Goal: Obtain resource: Obtain resource

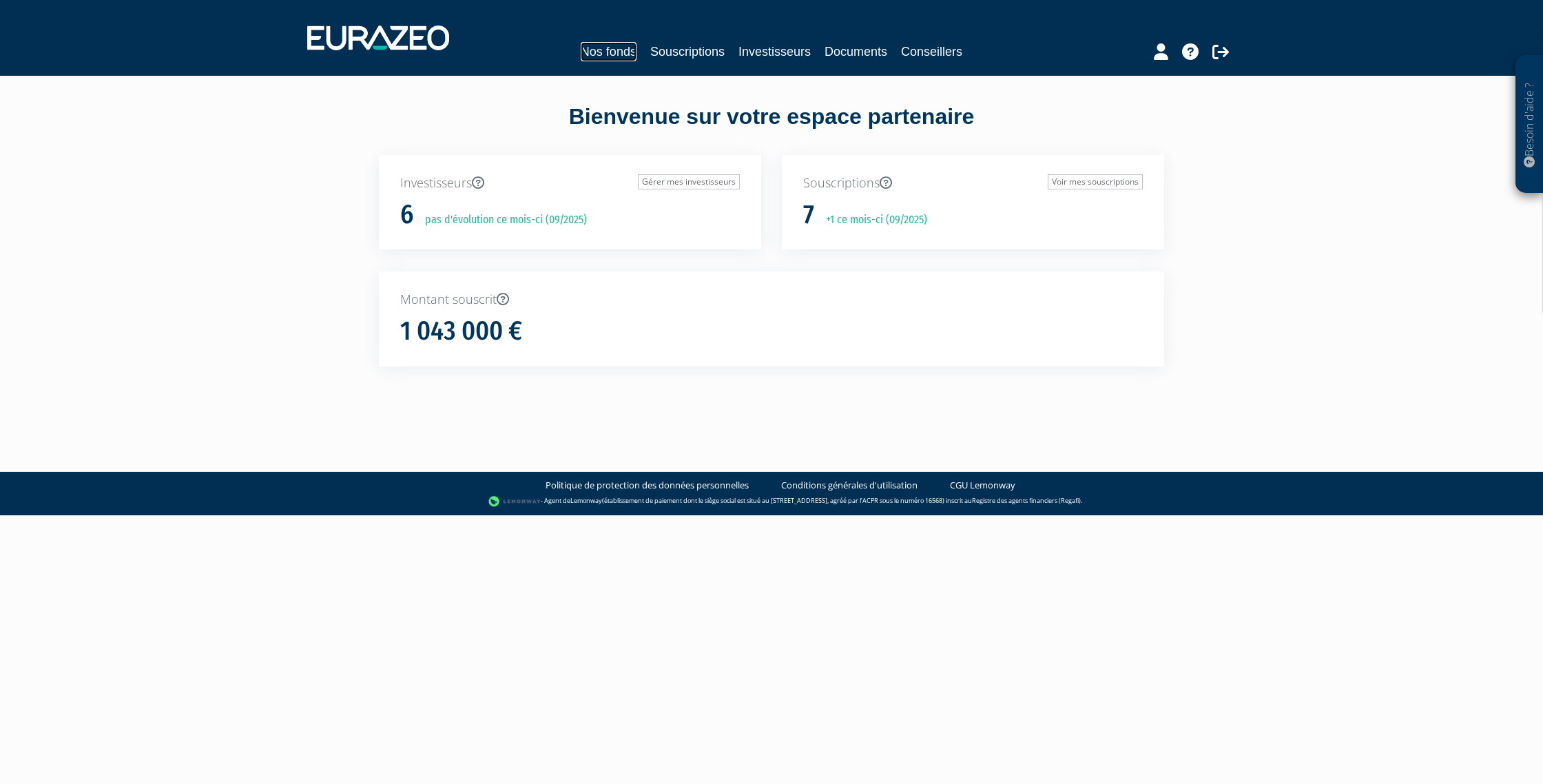
click at [615, 52] on link "Nos fonds" at bounding box center [608, 52] width 56 height 20
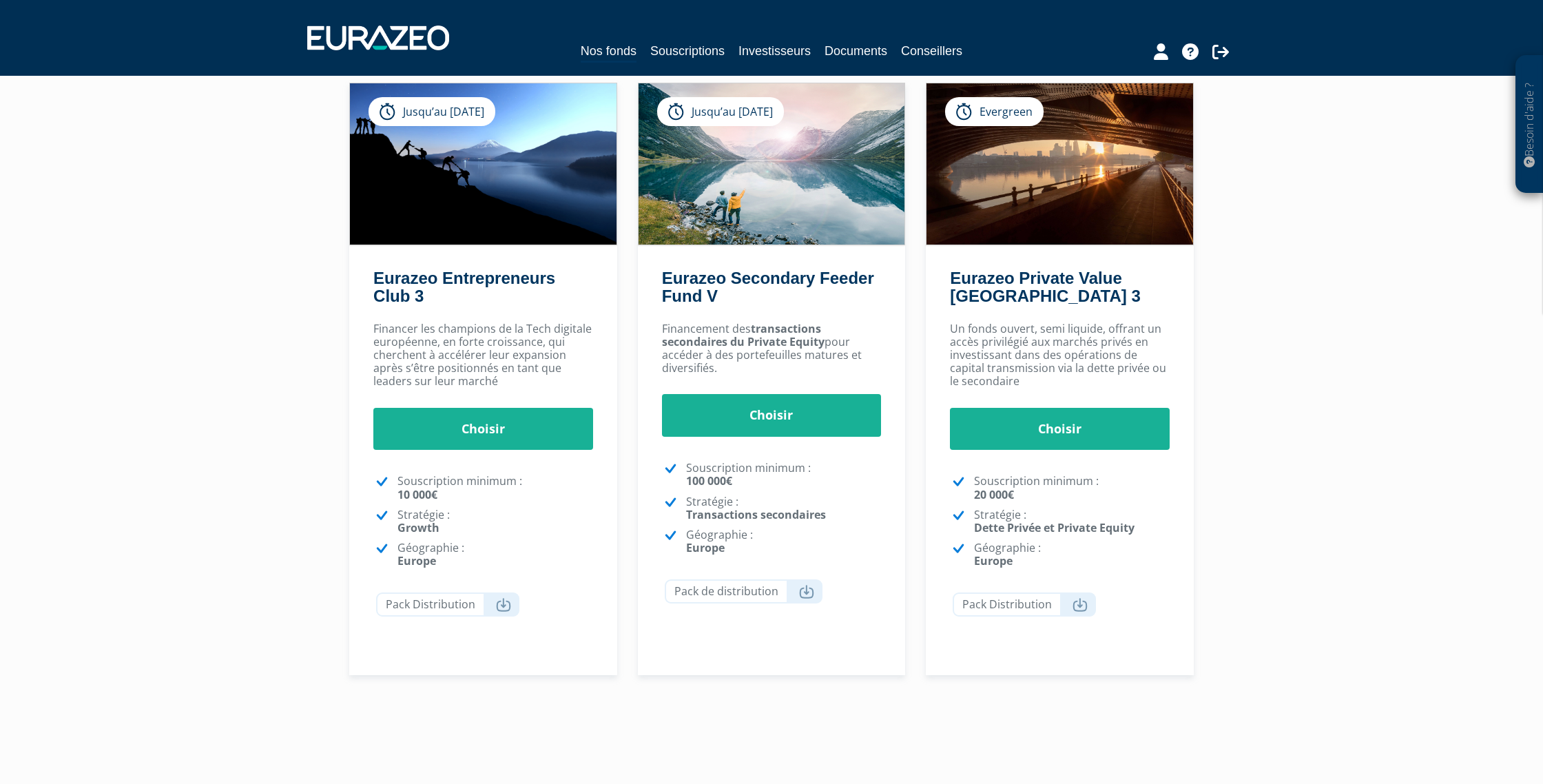
scroll to position [97, 0]
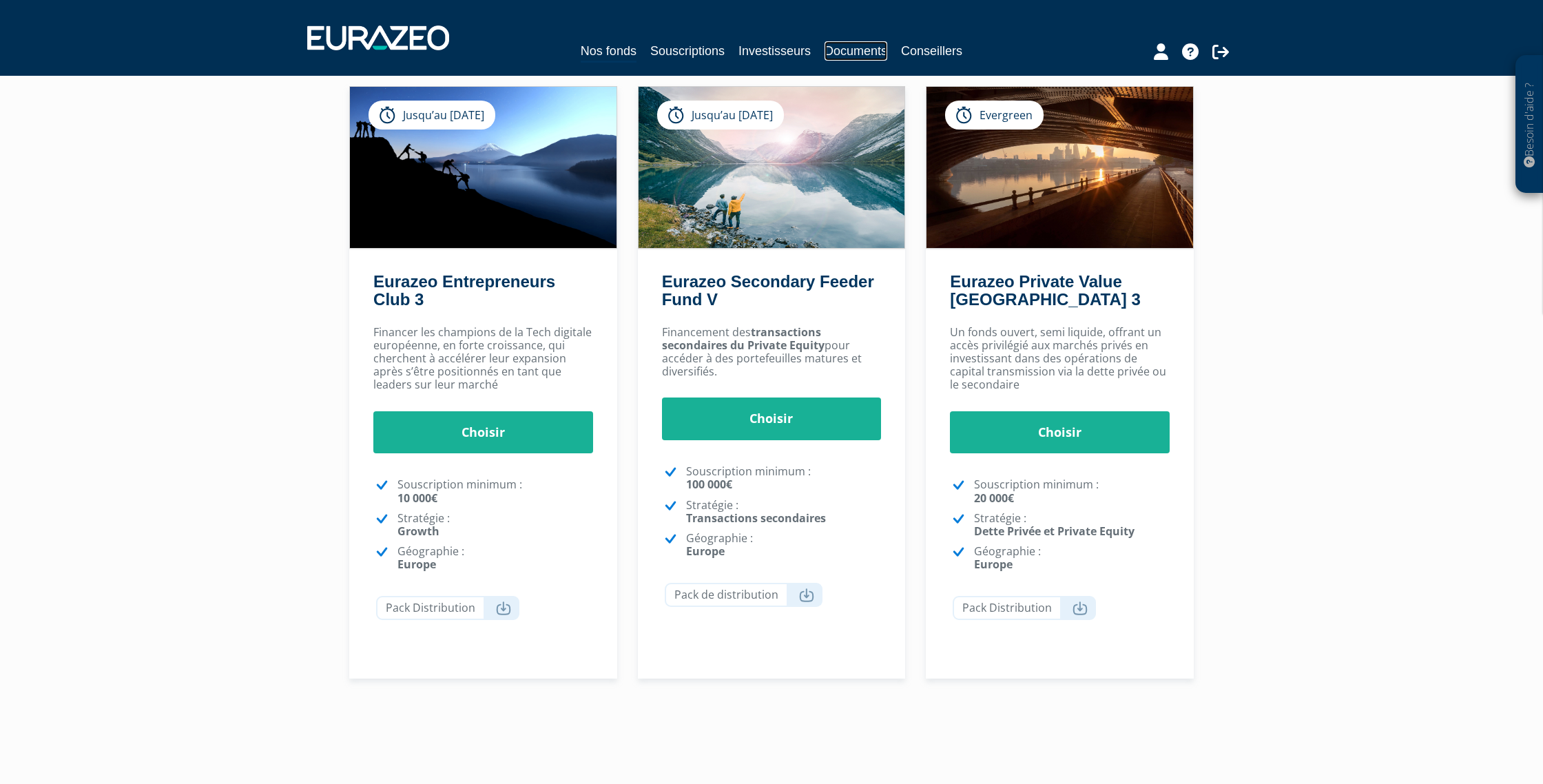
click at [871, 47] on link "Documents" at bounding box center [856, 51] width 63 height 20
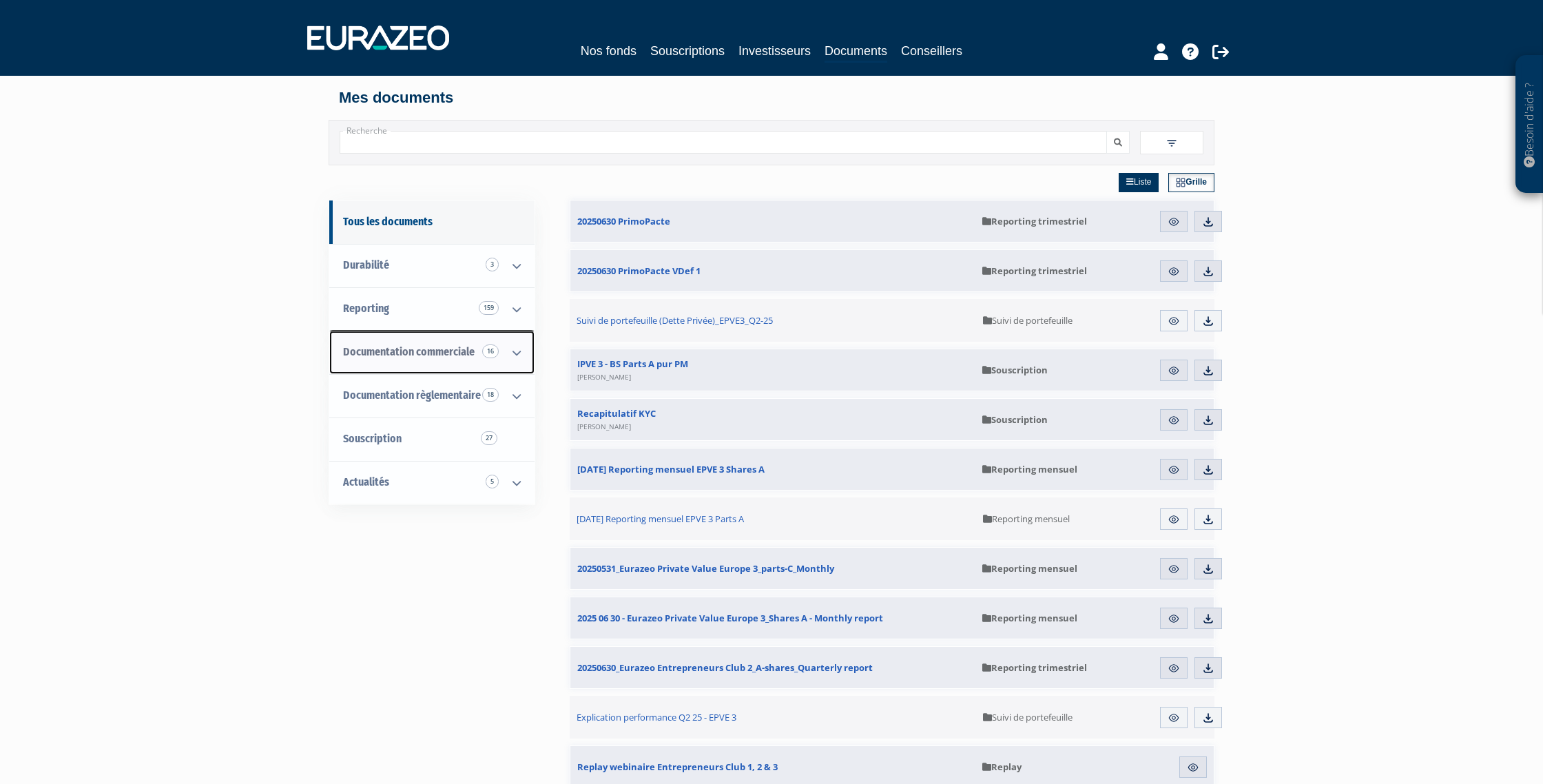
click at [517, 351] on icon at bounding box center [517, 353] width 36 height 43
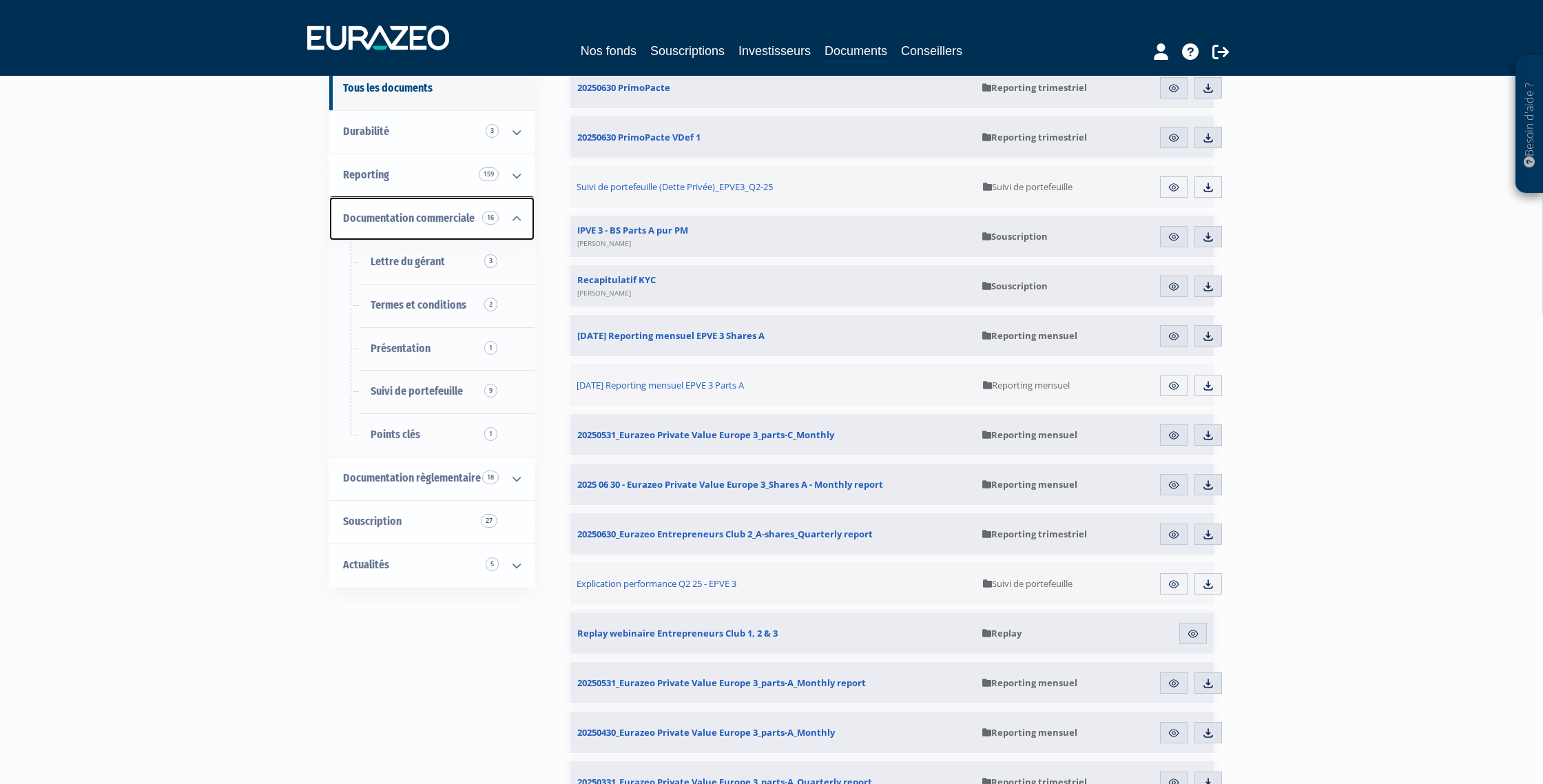
scroll to position [127, 0]
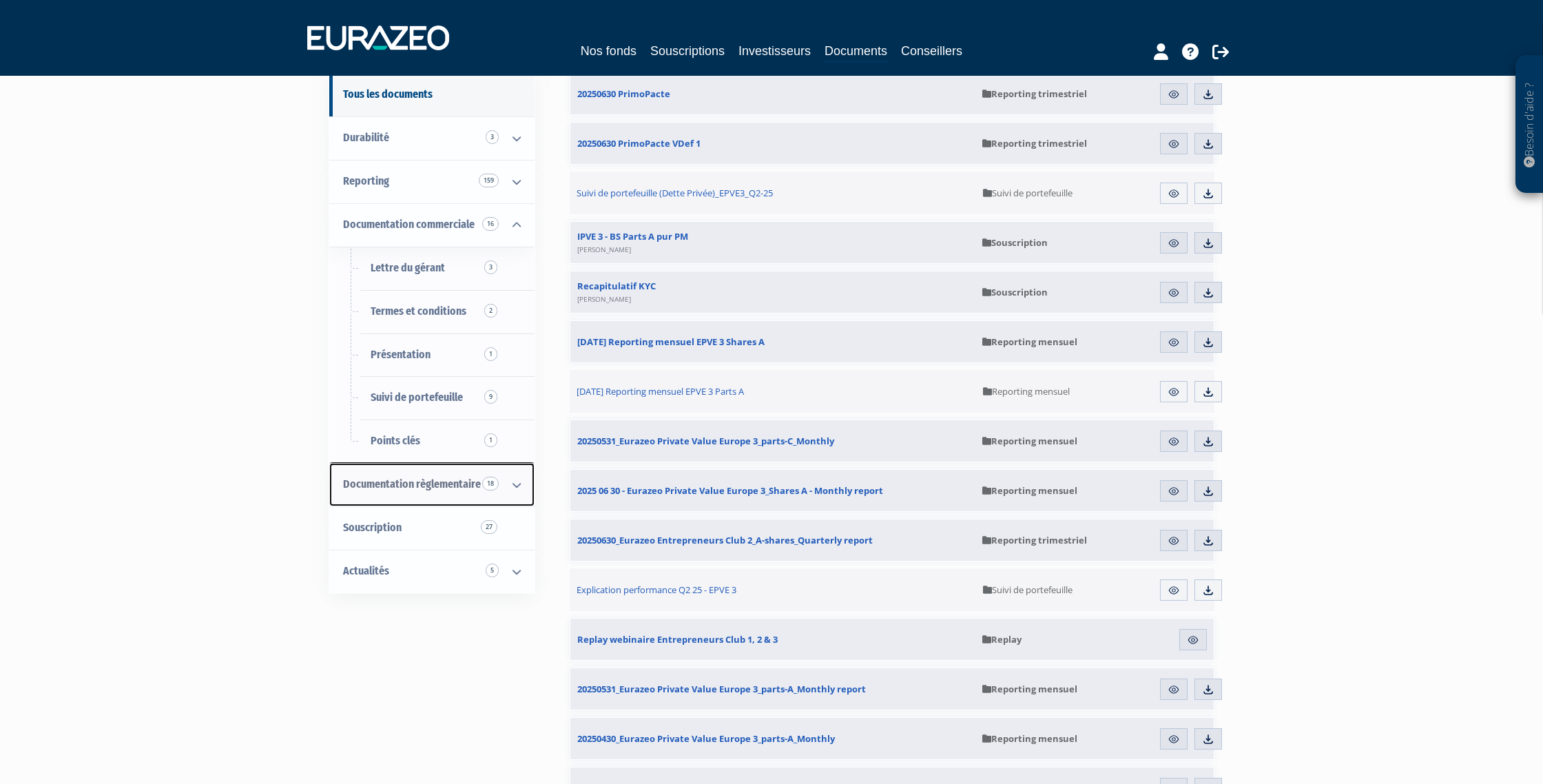
click at [519, 484] on icon at bounding box center [517, 484] width 36 height 43
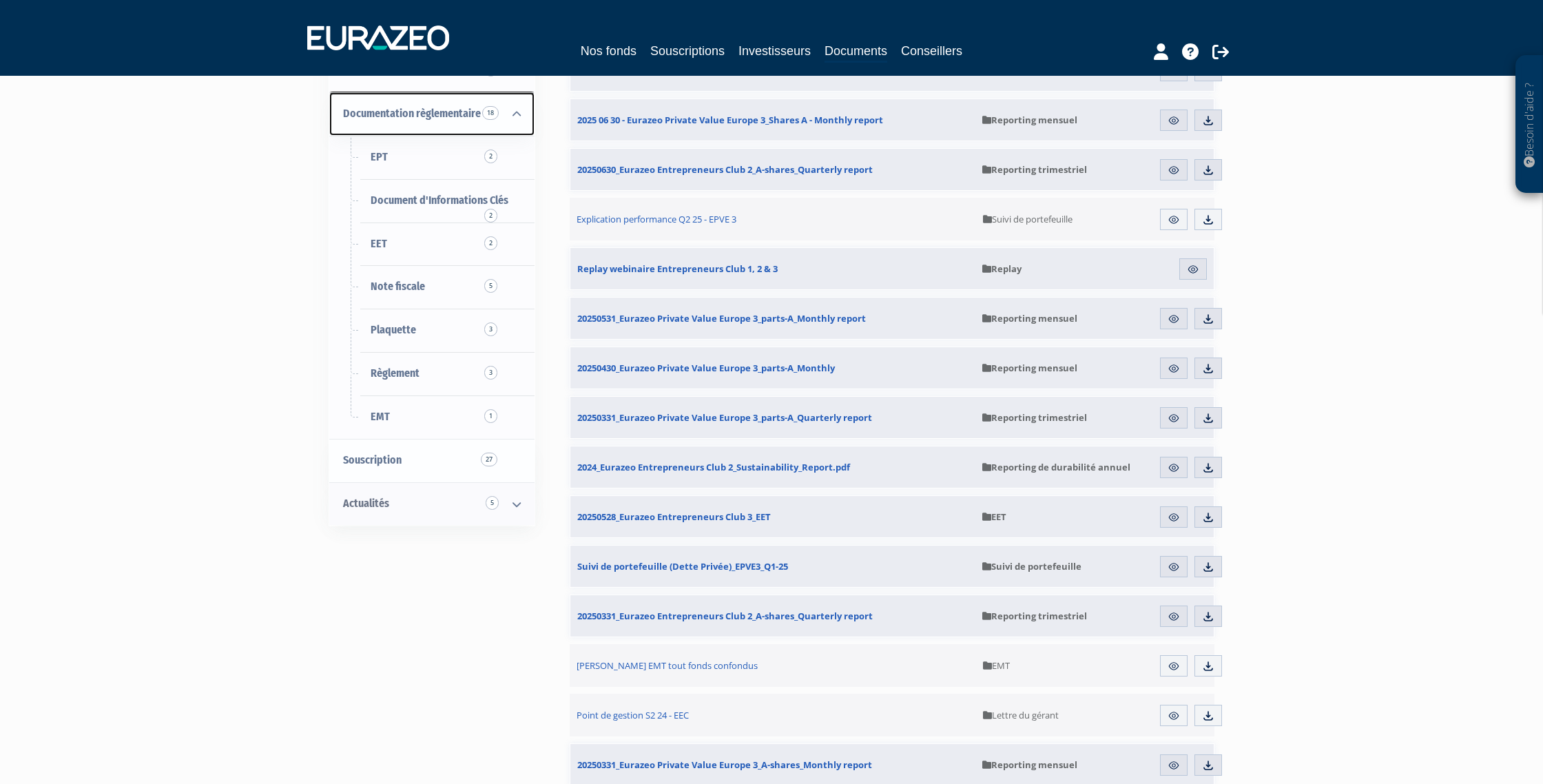
scroll to position [500, 0]
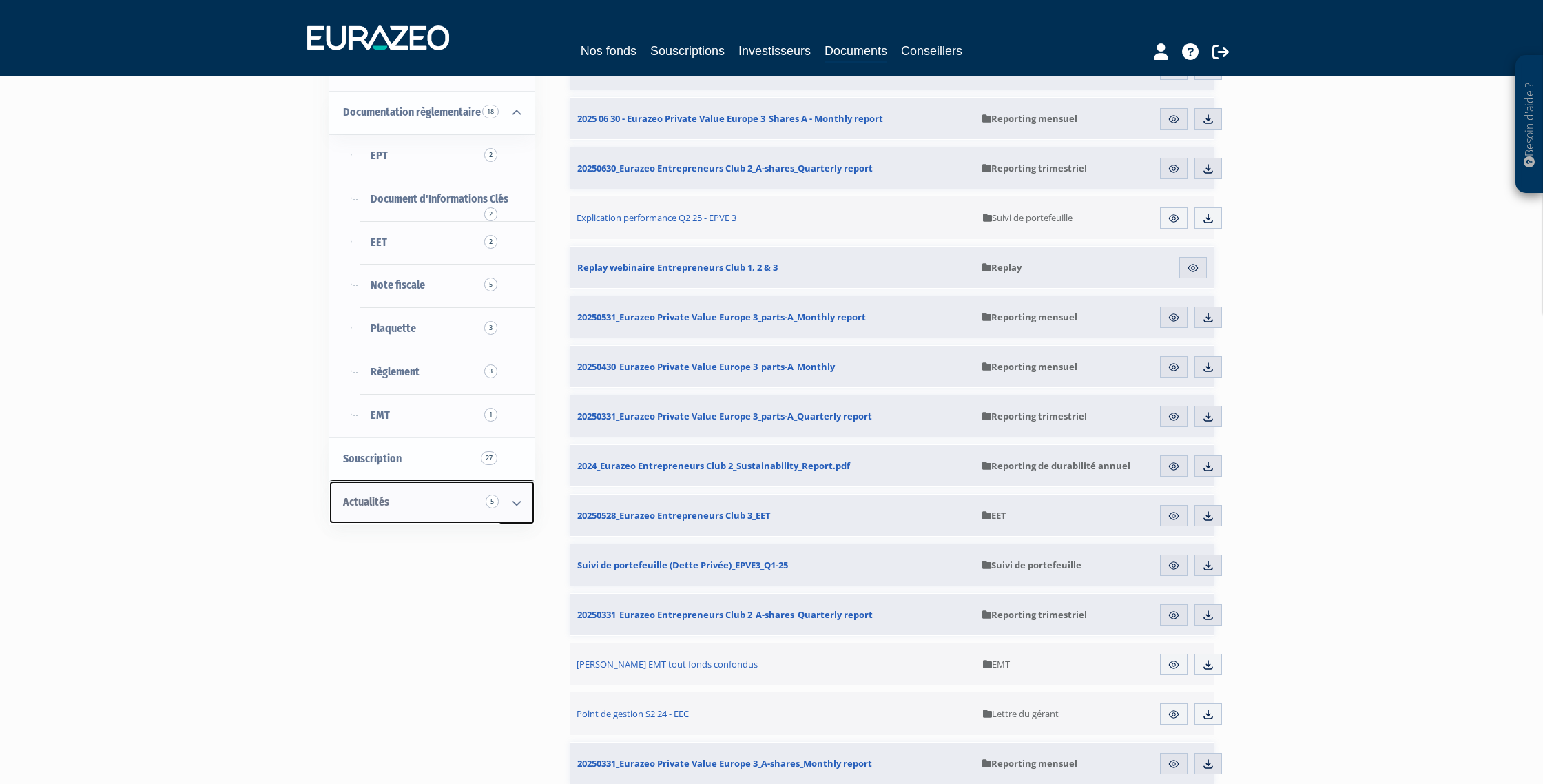
click at [519, 498] on icon at bounding box center [517, 503] width 36 height 43
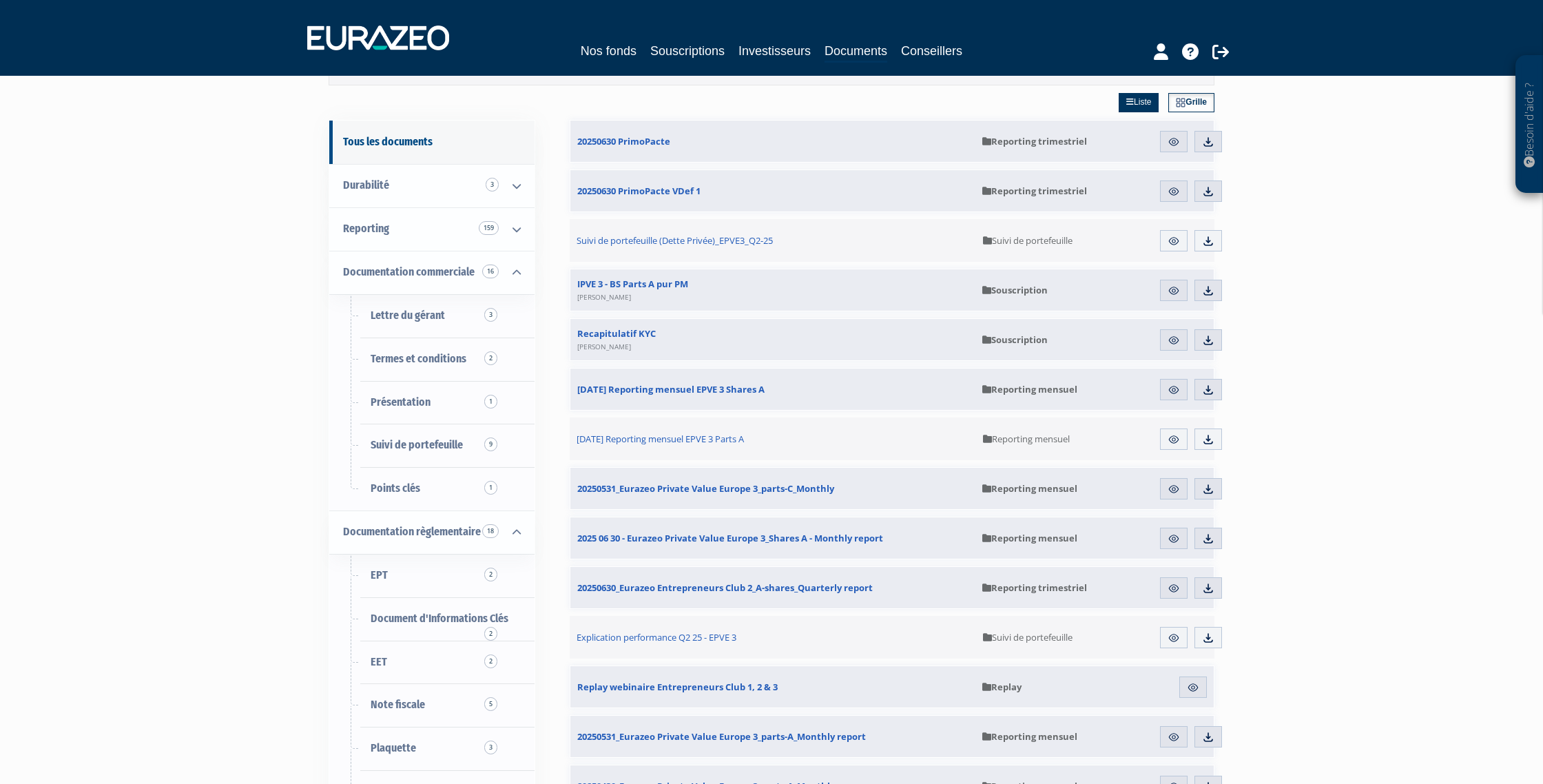
scroll to position [79, 0]
click at [517, 184] on icon at bounding box center [517, 187] width 36 height 43
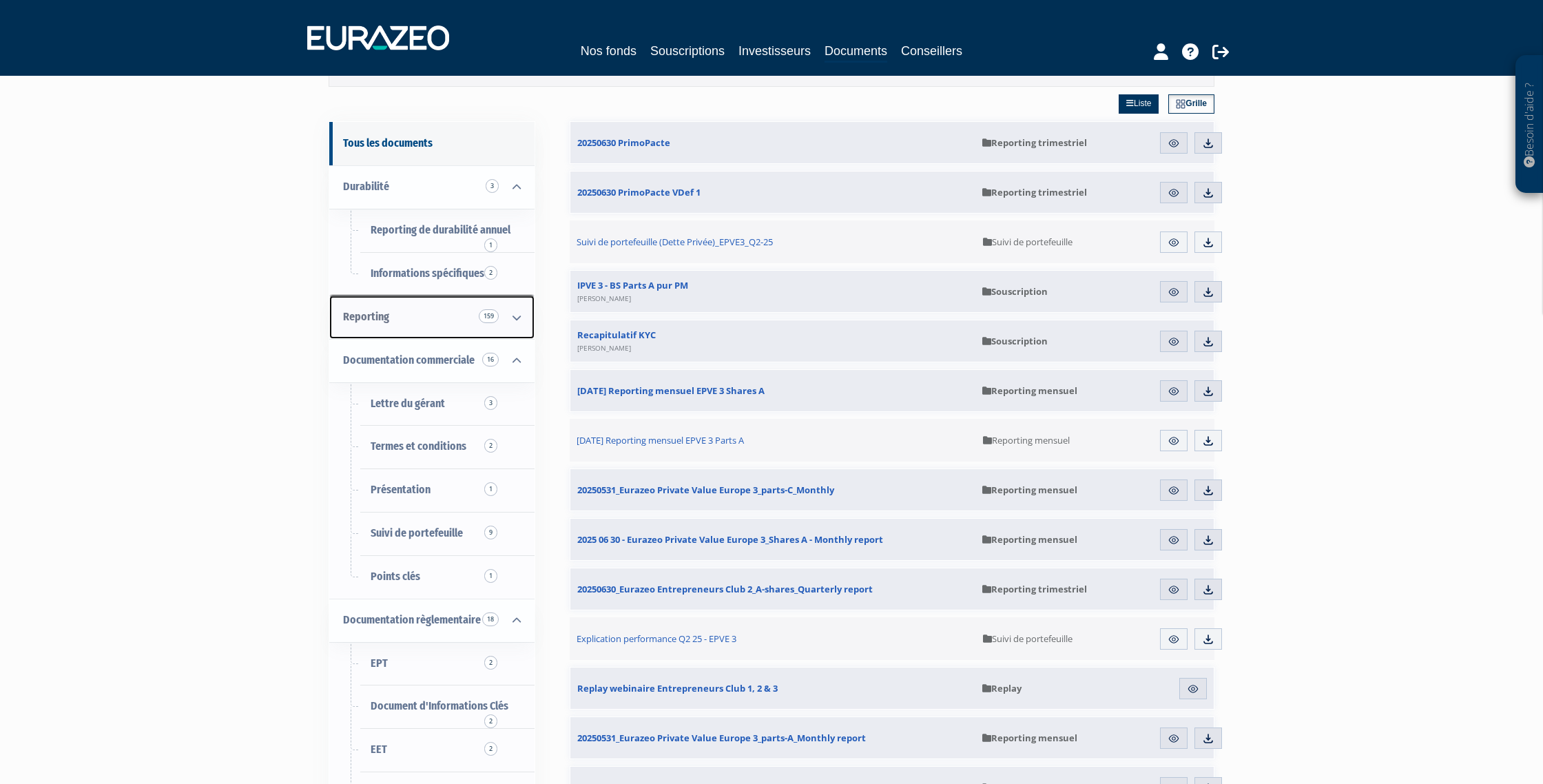
click at [515, 315] on icon at bounding box center [517, 317] width 36 height 43
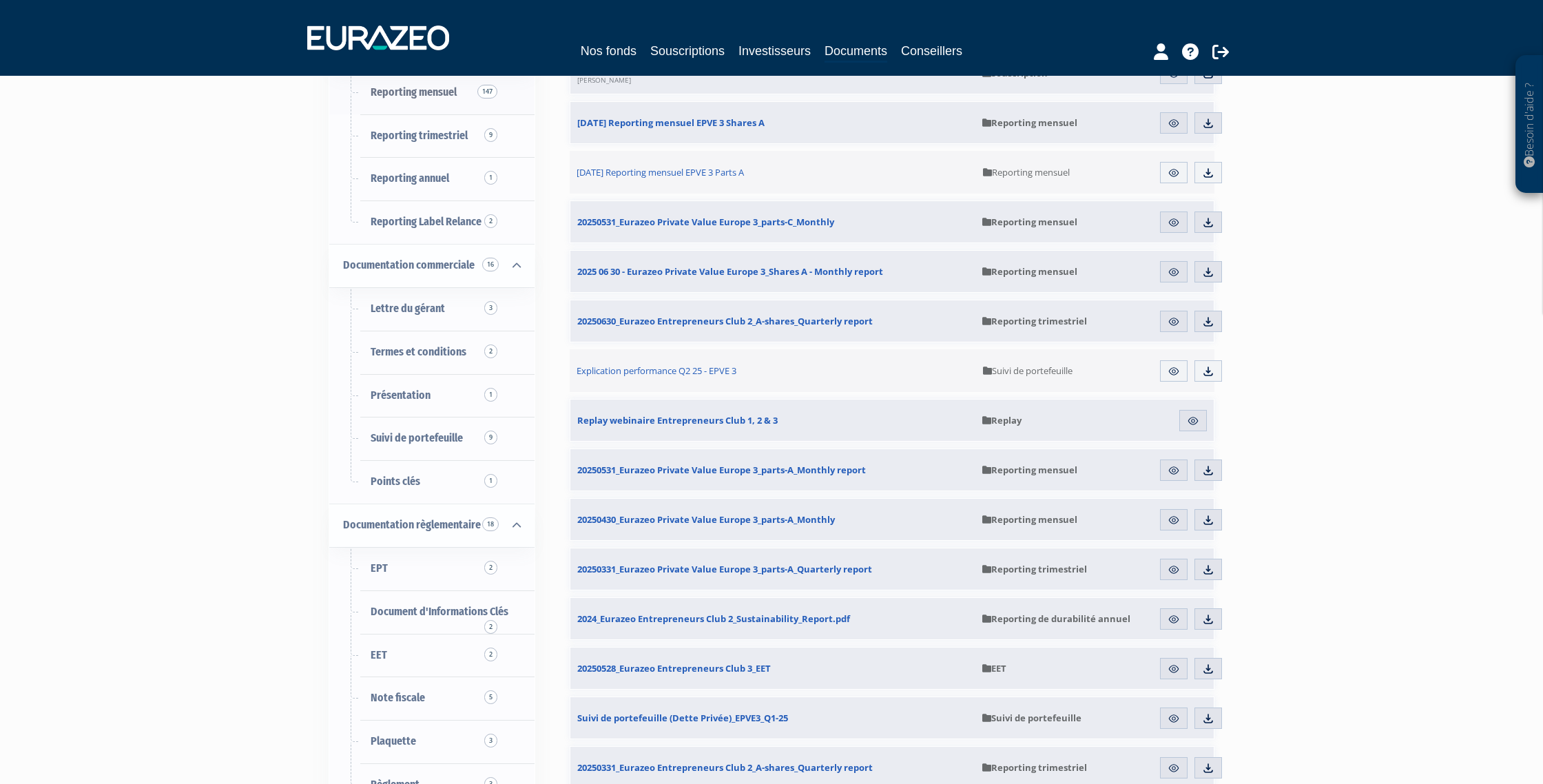
scroll to position [348, 0]
click at [603, 47] on link "Nos fonds" at bounding box center [608, 51] width 56 height 20
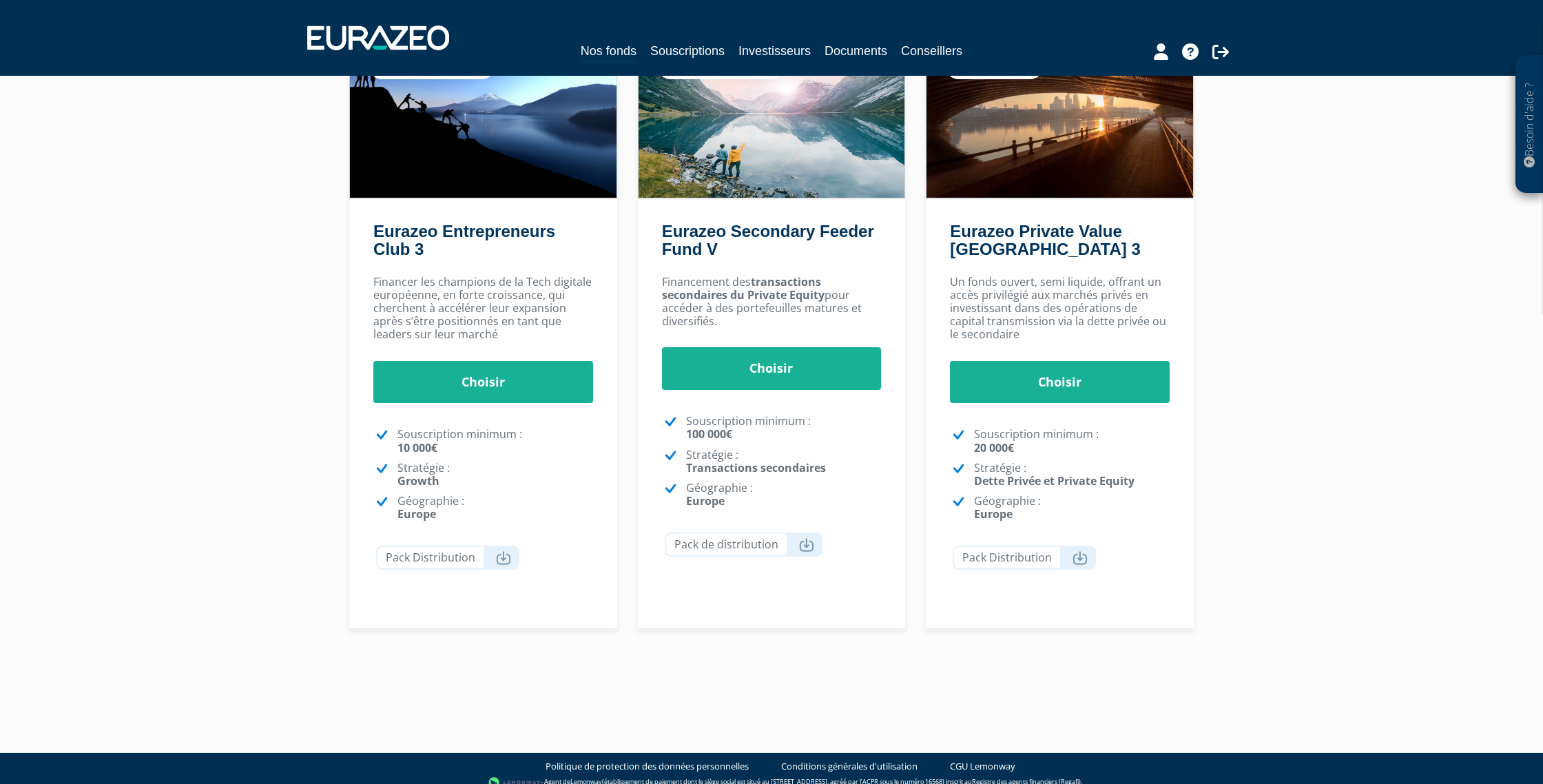
scroll to position [148, 0]
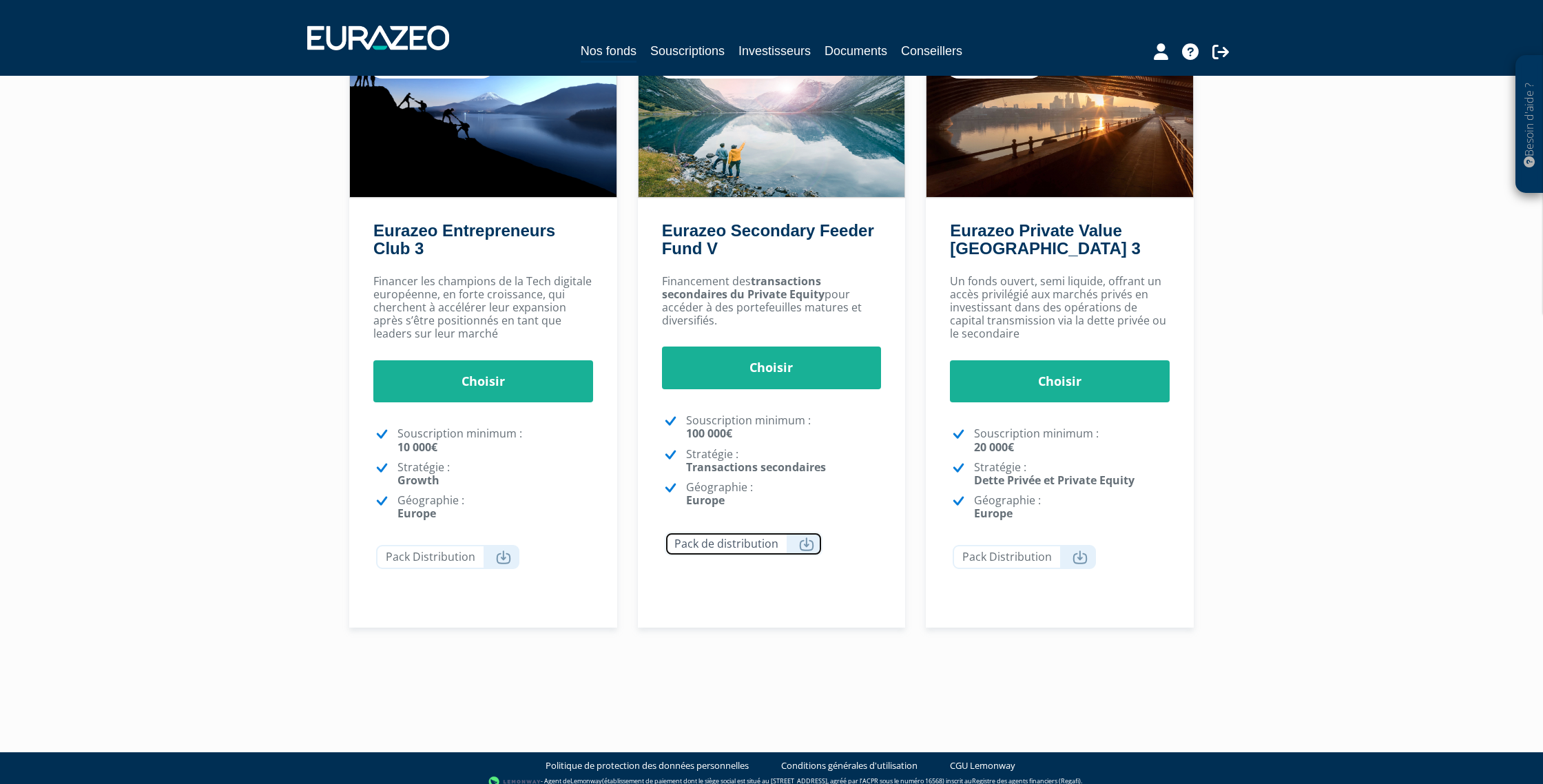
click at [752, 542] on link "Pack de distribution" at bounding box center [743, 543] width 158 height 24
click at [625, 49] on link "Nos fonds" at bounding box center [608, 52] width 56 height 21
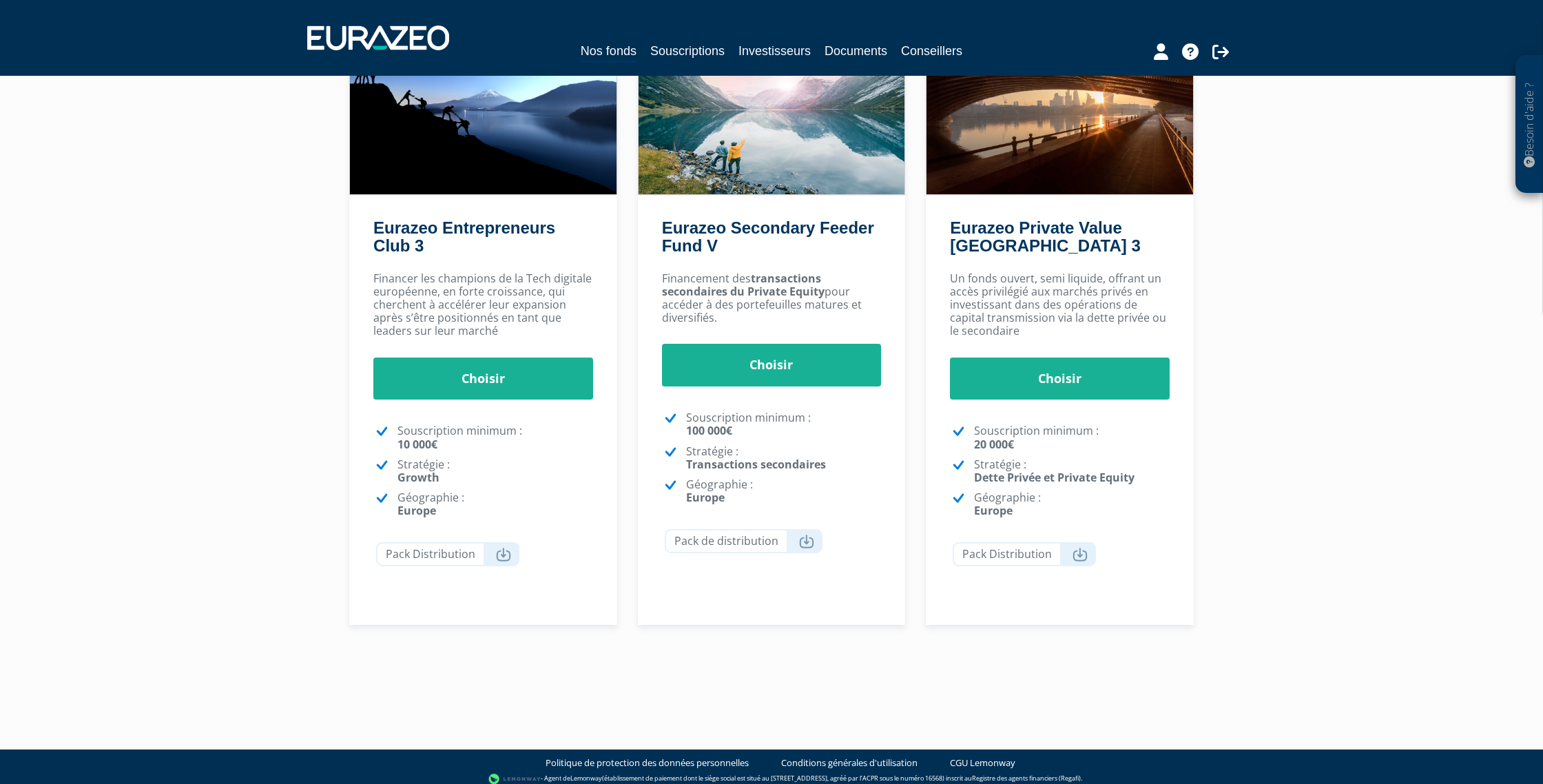
scroll to position [159, 0]
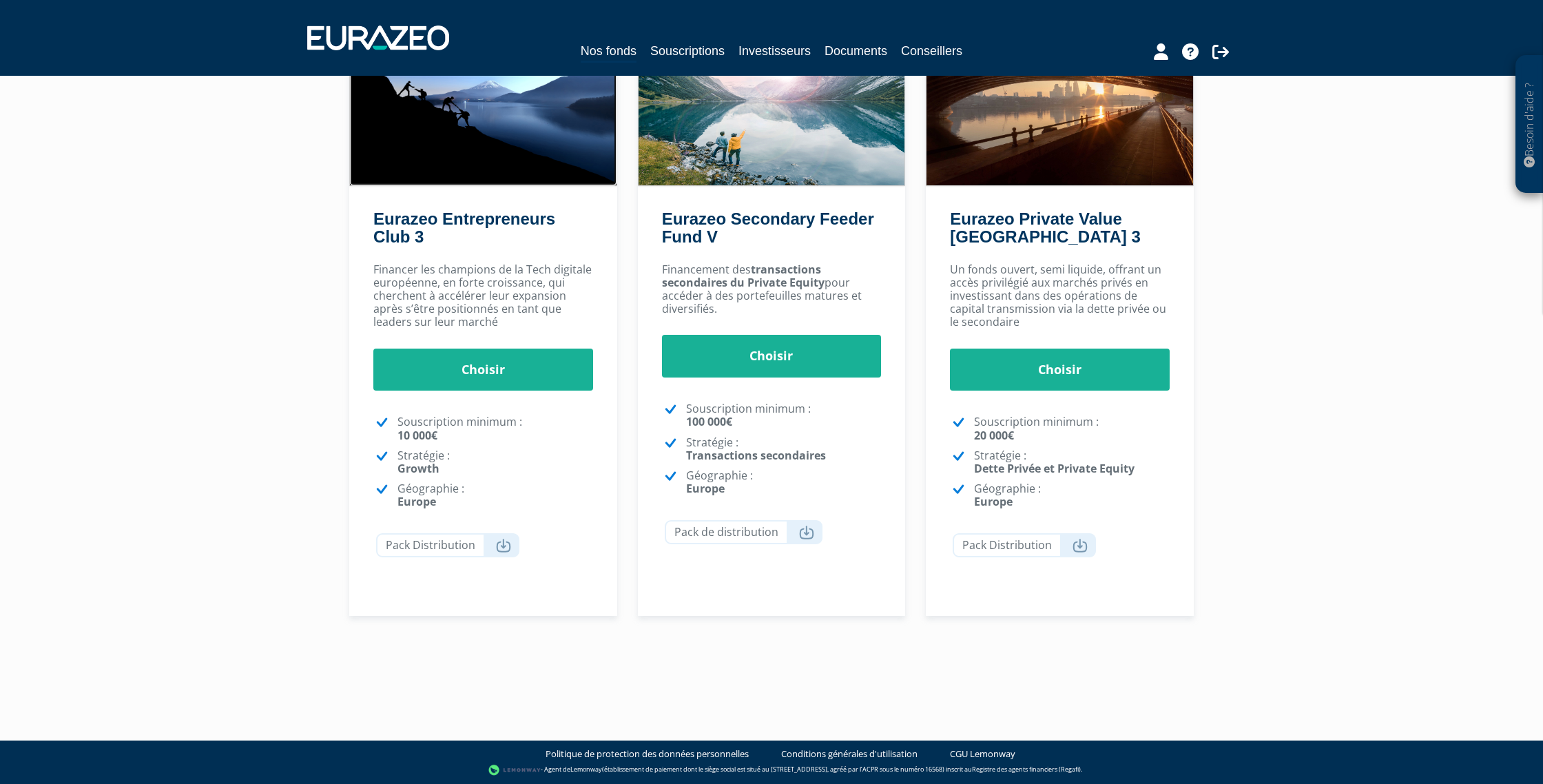
click at [466, 161] on img at bounding box center [483, 105] width 266 height 161
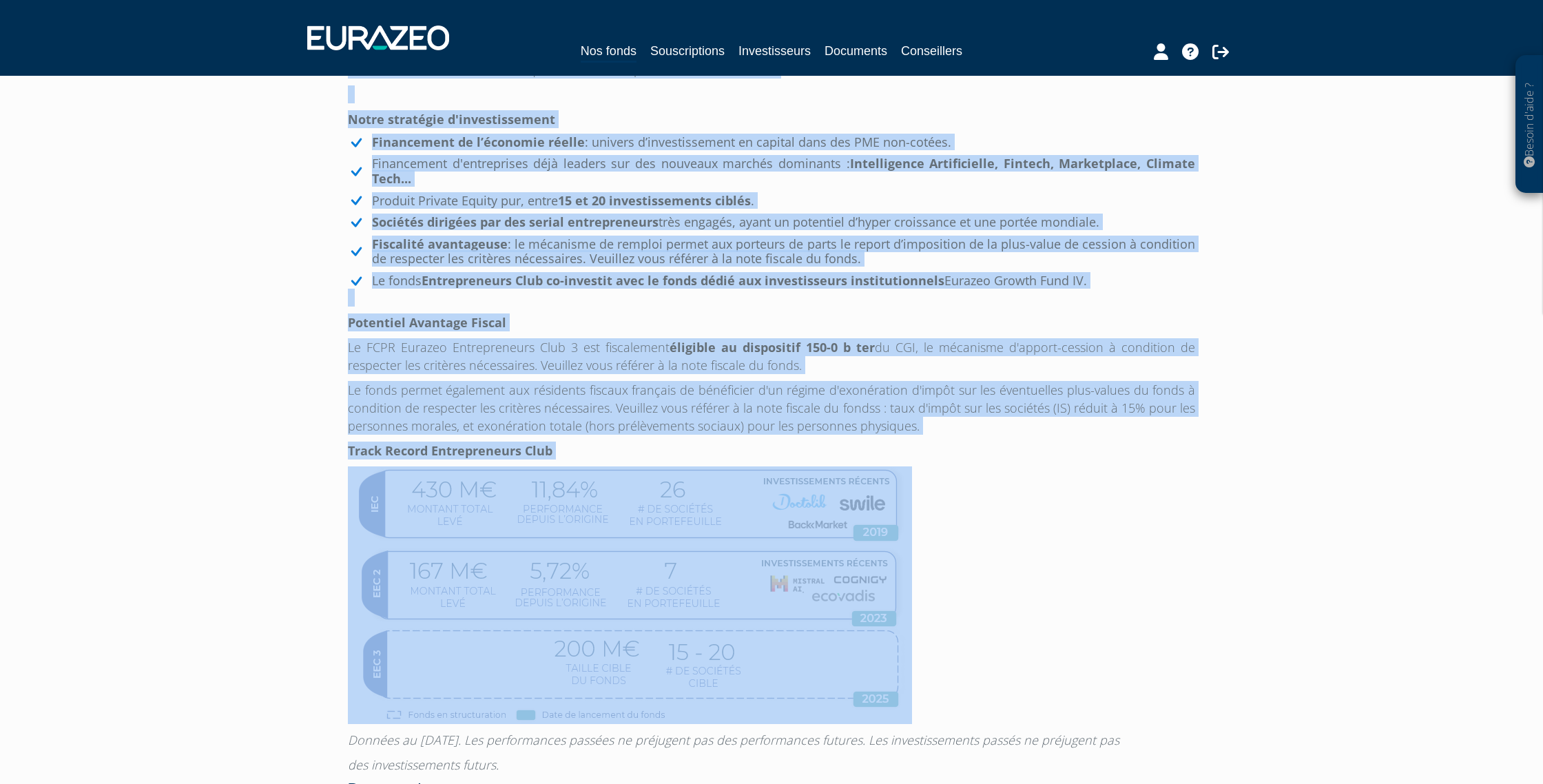
scroll to position [947, 0]
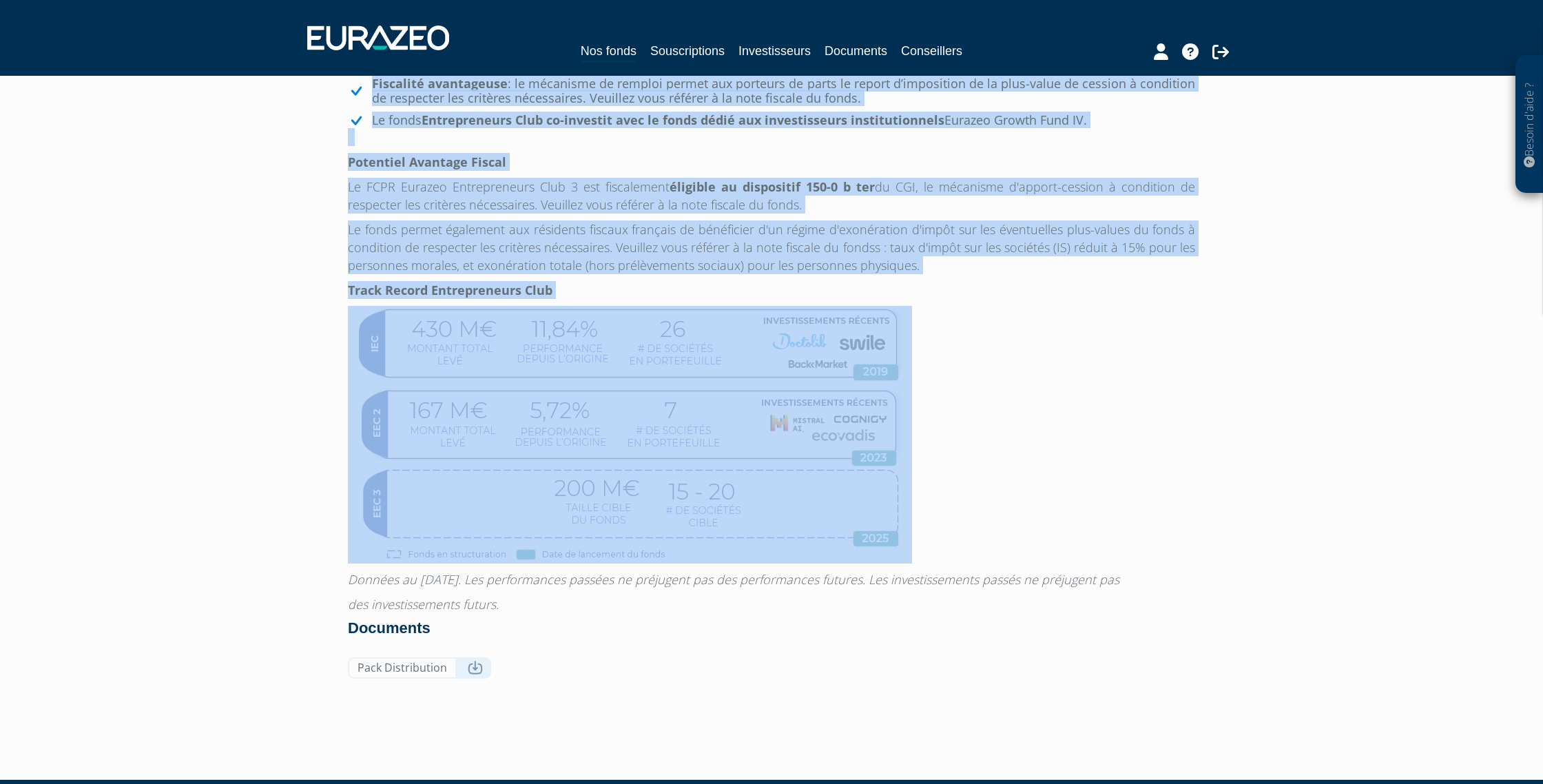
drag, startPoint x: 349, startPoint y: 351, endPoint x: 981, endPoint y: 539, distance: 659.4
click at [981, 539] on div "Eurazeo Entrepreneurs Club 3 Le FCPR Eurazeo Entrepreneurs Club 3 est dédié à f…" at bounding box center [771, 205] width 848 height 960
copy div "Loremip Dolorsitametc Adip 7 El SEDD Eiusmod Temporincidid Utla 7 etd magna a e…"
click at [1078, 404] on p at bounding box center [771, 434] width 848 height 257
click at [392, 666] on link "Pack Distribution" at bounding box center [419, 667] width 143 height 21
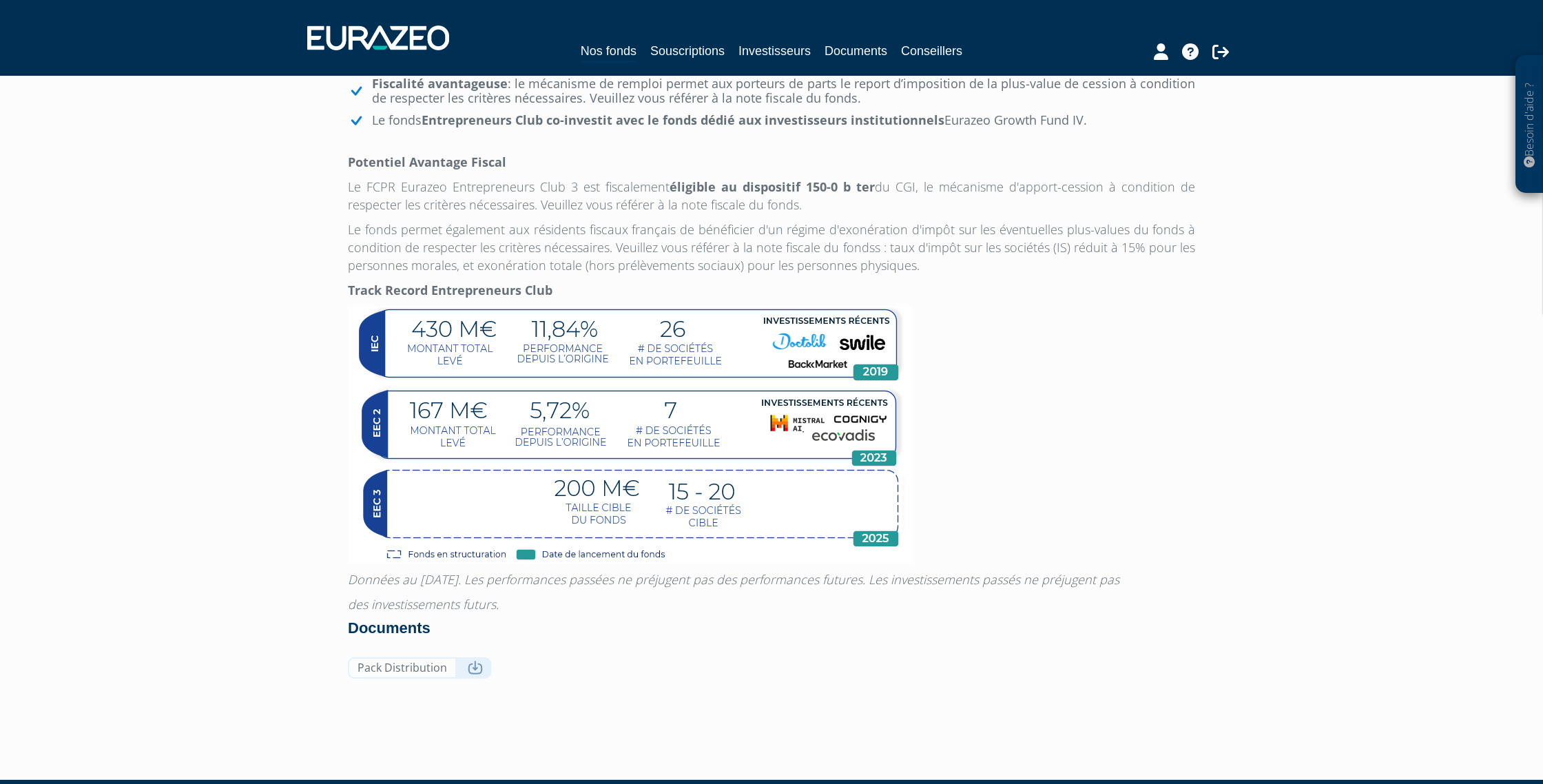
click at [1073, 369] on p at bounding box center [771, 434] width 848 height 257
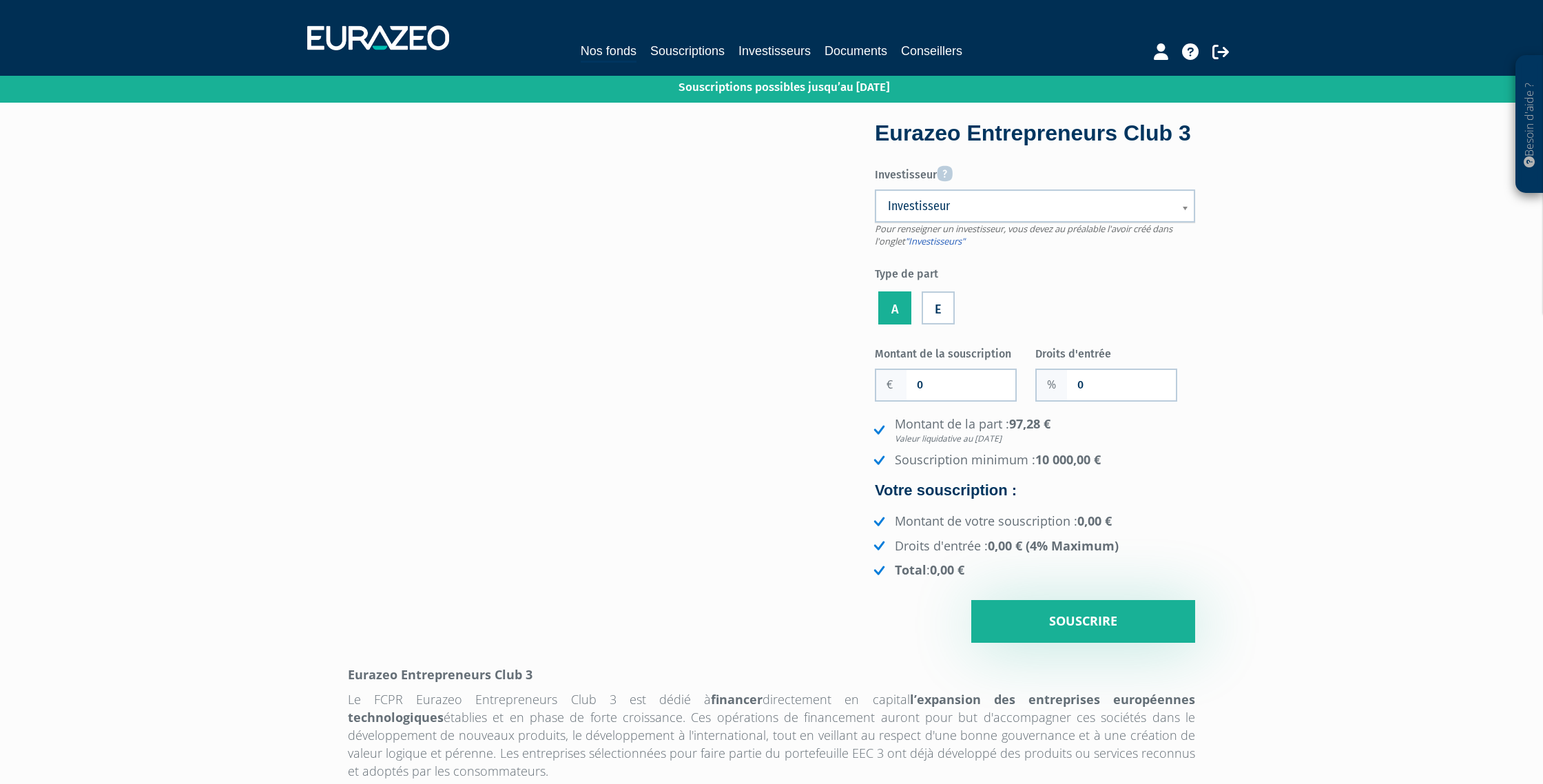
scroll to position [8, 0]
